Goal: Task Accomplishment & Management: Complete application form

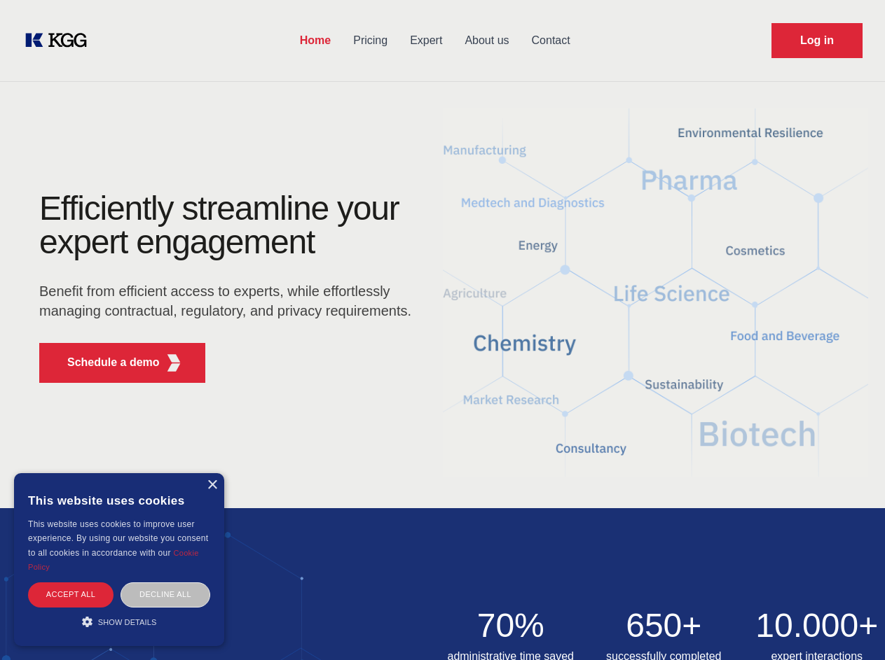
click at [442, 330] on div "Efficiently streamline your expert engagement Benefit from efficient access to …" at bounding box center [230, 293] width 426 height 202
click at [105, 363] on p "Schedule a demo" at bounding box center [113, 362] width 92 height 17
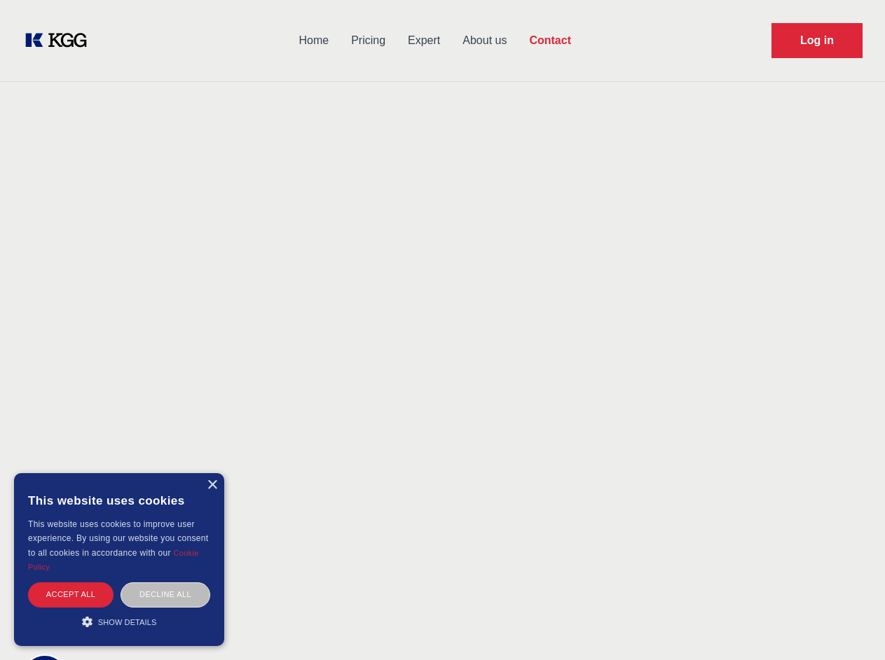
click at [211, 485] on div "× This website uses cookies This website uses cookies to improve user experienc…" at bounding box center [119, 559] width 210 height 173
click at [71, 595] on div "Accept all" at bounding box center [70, 595] width 85 height 25
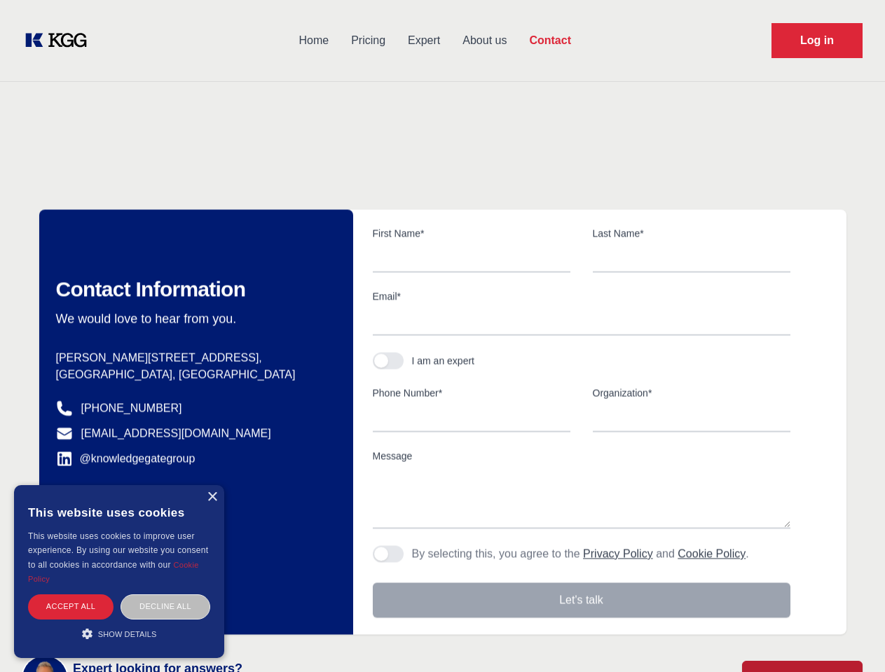
click at [165, 595] on div "Decline all" at bounding box center [165, 607] width 90 height 25
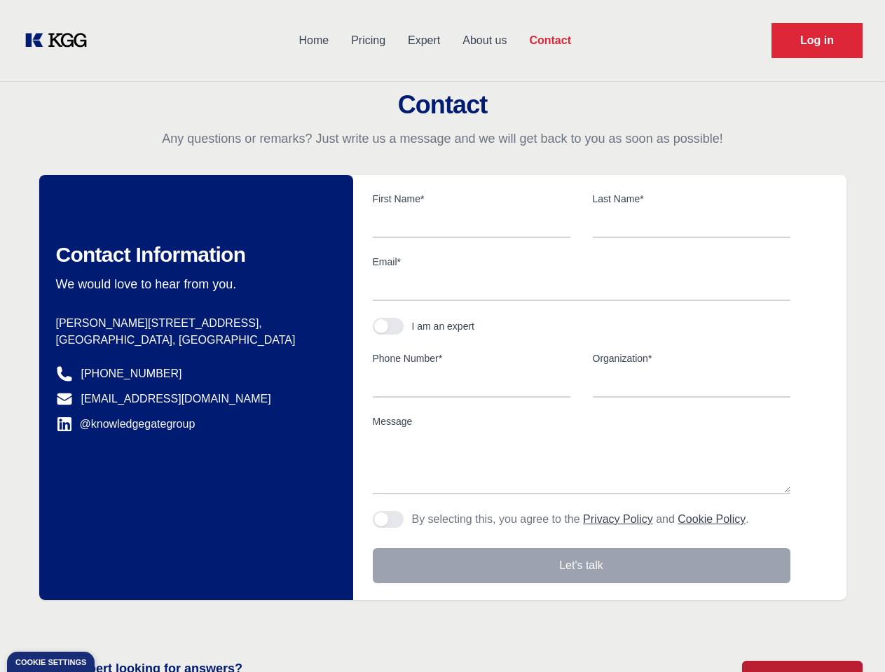
click at [119, 622] on main "Contact Any questions or remarks? Just write us a message and we will get back …" at bounding box center [442, 364] width 885 height 729
